Goal: Register for event/course

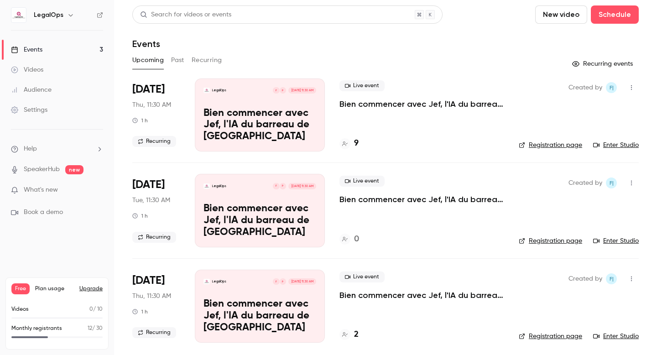
click at [356, 144] on h4 "9" at bounding box center [356, 143] width 5 height 12
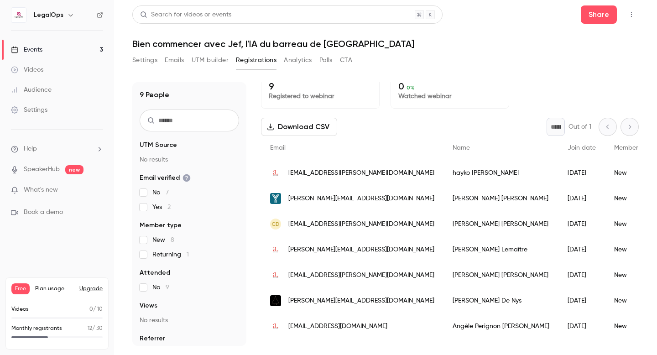
scroll to position [12, 0]
